Goal: Find contact information: Find contact information

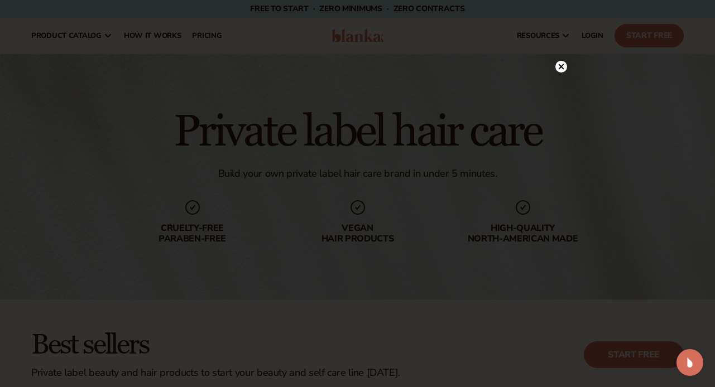
click at [562, 68] on icon at bounding box center [561, 67] width 6 height 6
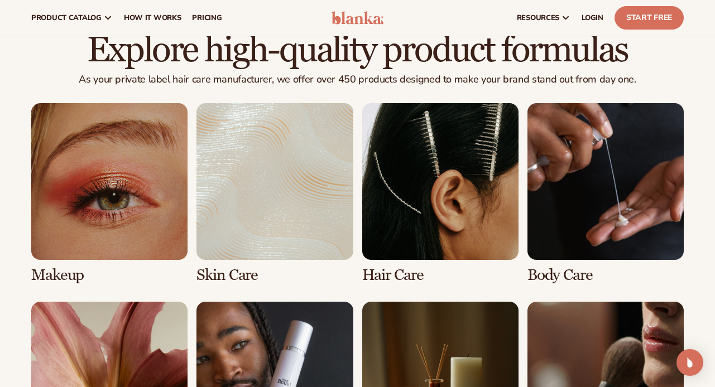
scroll to position [740, 0]
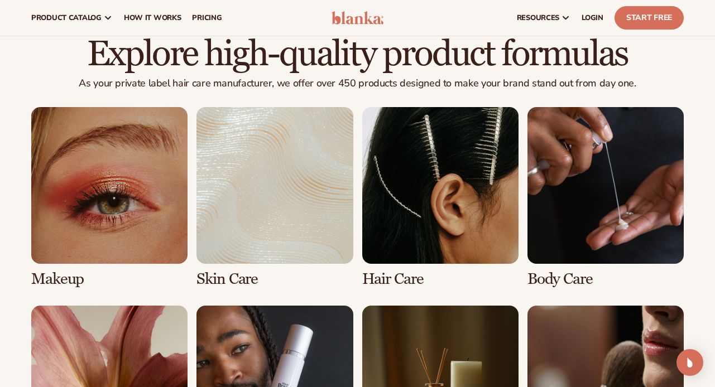
click at [425, 235] on link "3 / 8" at bounding box center [440, 197] width 156 height 180
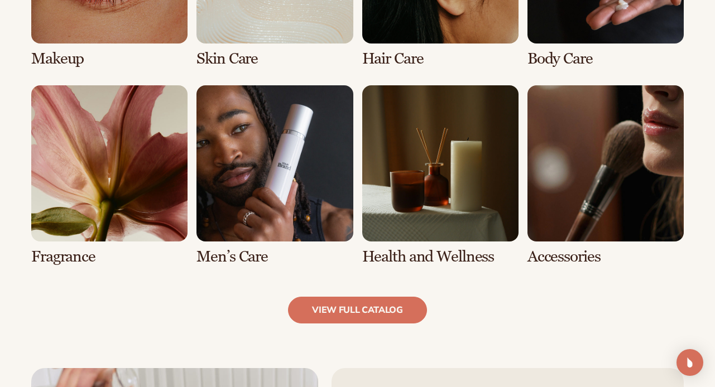
scroll to position [1293, 0]
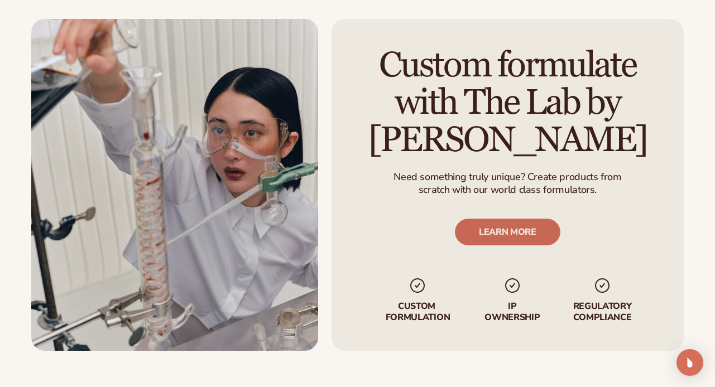
click at [510, 233] on link "LEARN MORE" at bounding box center [507, 232] width 105 height 27
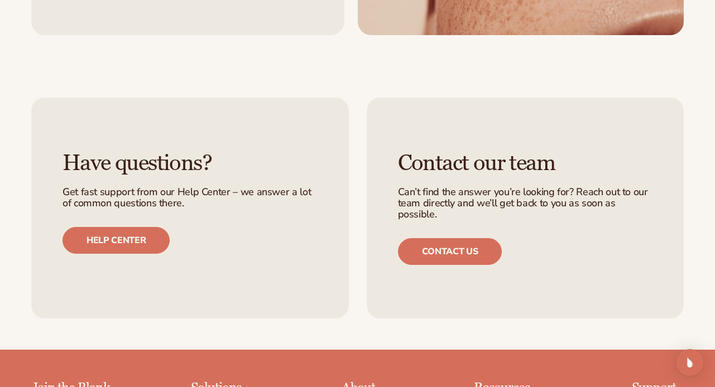
scroll to position [1364, 0]
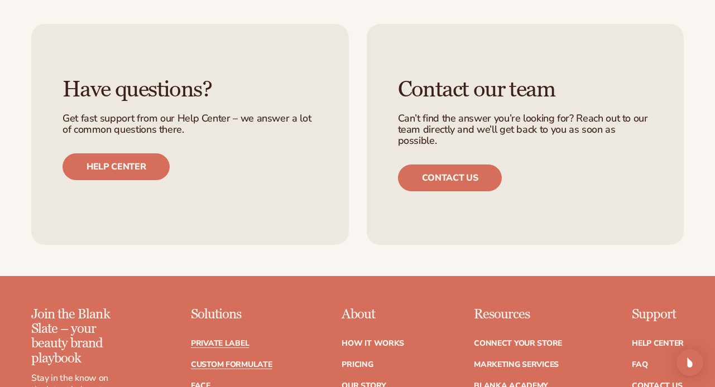
click at [237, 340] on link "Private label" at bounding box center [220, 344] width 58 height 8
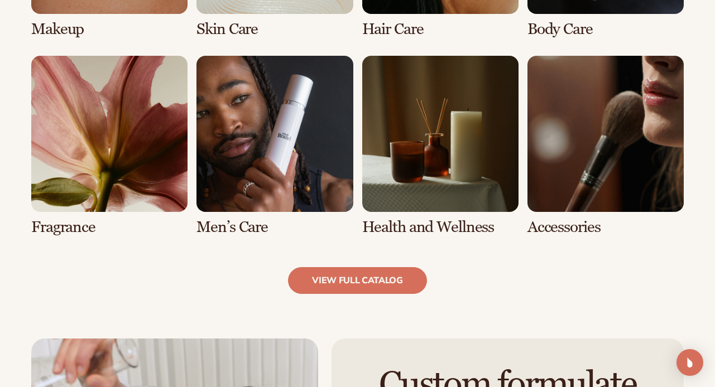
scroll to position [990, 0]
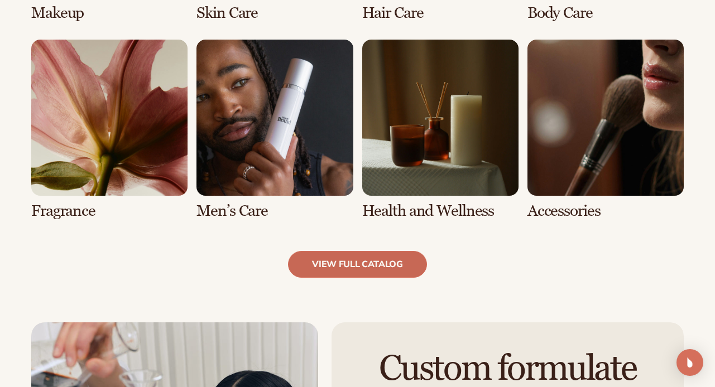
click at [373, 261] on link "view full catalog" at bounding box center [357, 264] width 139 height 27
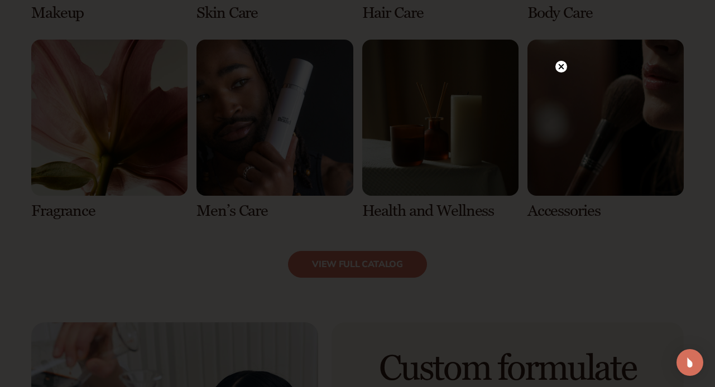
click at [555, 69] on icon at bounding box center [561, 67] width 12 height 12
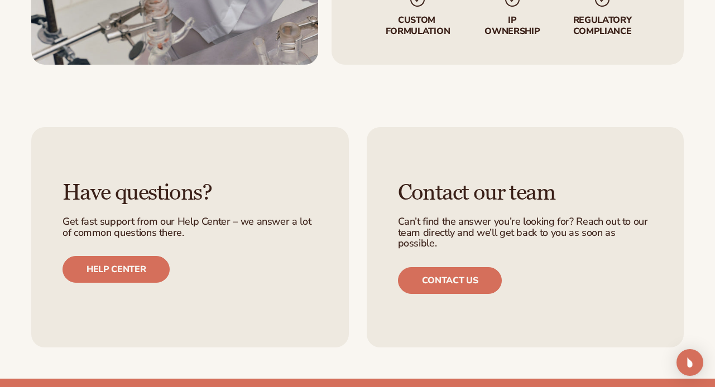
scroll to position [1581, 0]
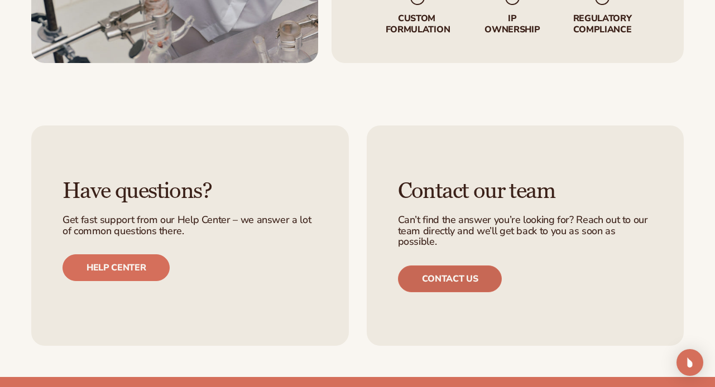
click at [474, 281] on link "Contact us" at bounding box center [450, 279] width 104 height 27
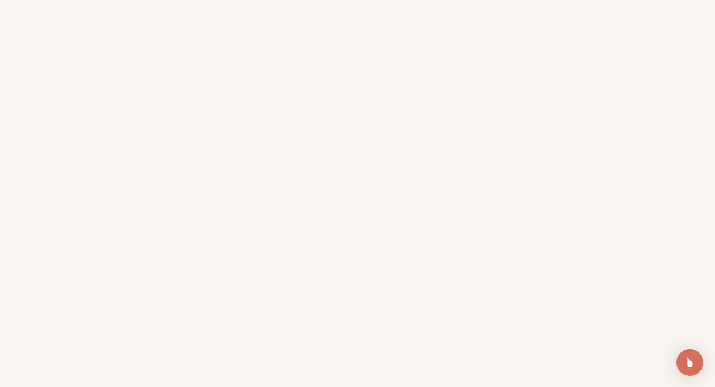
scroll to position [255, 0]
